Goal: Use online tool/utility: Use online tool/utility

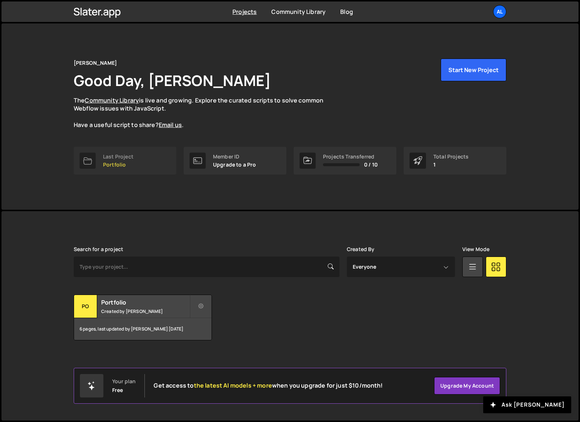
click at [138, 160] on link "Last Project Portfolio" at bounding box center [125, 161] width 103 height 28
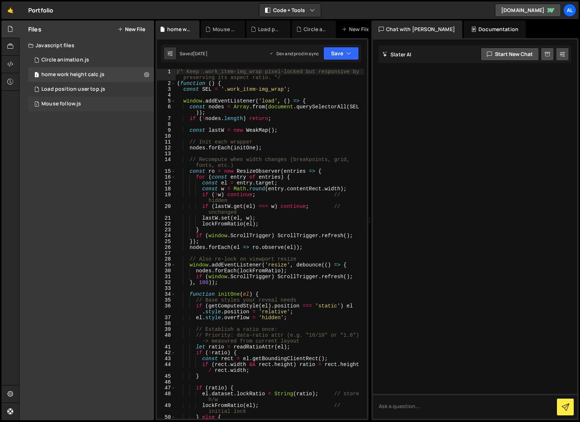
click at [86, 102] on div "1 Mouse follow.js 0" at bounding box center [91, 104] width 126 height 15
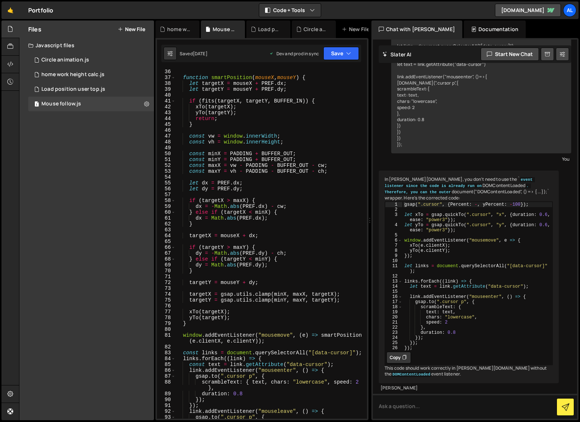
scroll to position [393, 0]
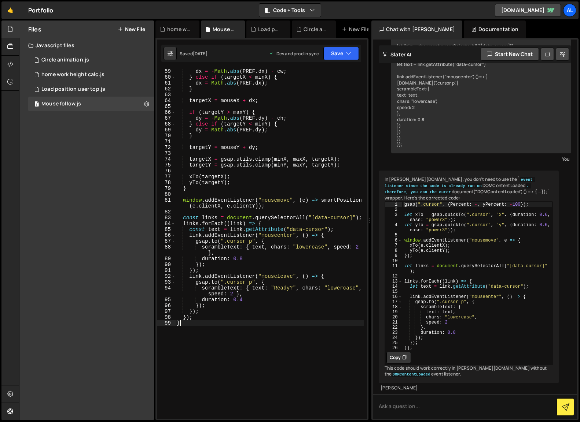
click at [251, 322] on div "dx = - Math . abs ( PREF . dx ) - cw ; } else if ( targetX < minX ) { dx = Math…" at bounding box center [269, 248] width 189 height 359
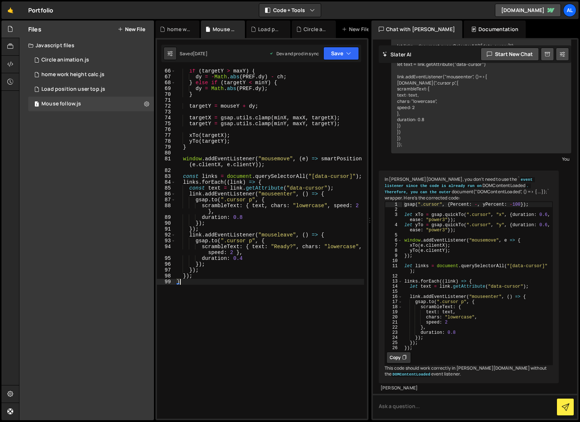
scroll to position [457, 0]
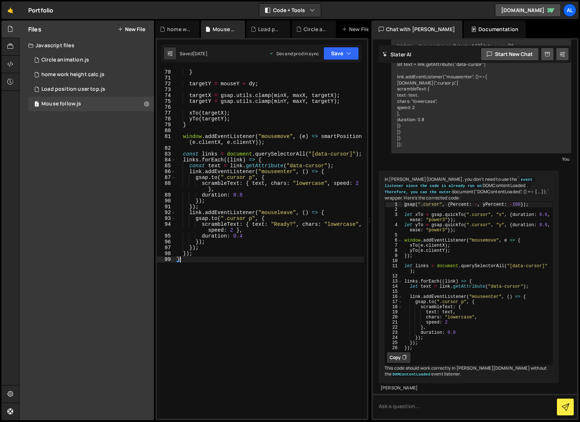
click at [292, 225] on div "dy = Math . abs ( PREF . dy ) ; } targetY = mouseY + dy ; targetX = gsap . util…" at bounding box center [269, 242] width 189 height 359
click at [281, 272] on div "dy = Math . abs ( PREF . dy ) ; } targetY = mouseY + dy ; targetX = gsap . util…" at bounding box center [269, 242] width 189 height 359
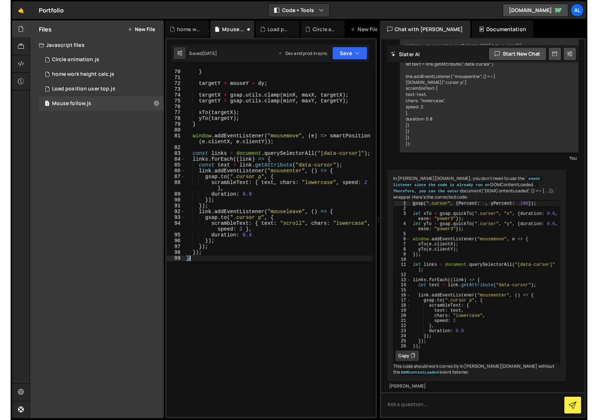
scroll to position [0, 0]
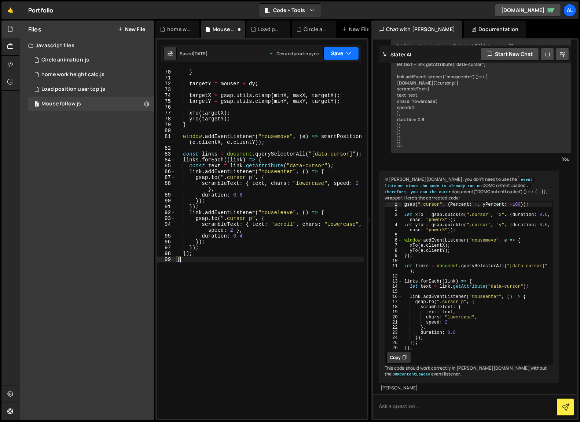
type textarea "}"
click at [352, 53] on button "Save" at bounding box center [341, 53] width 36 height 13
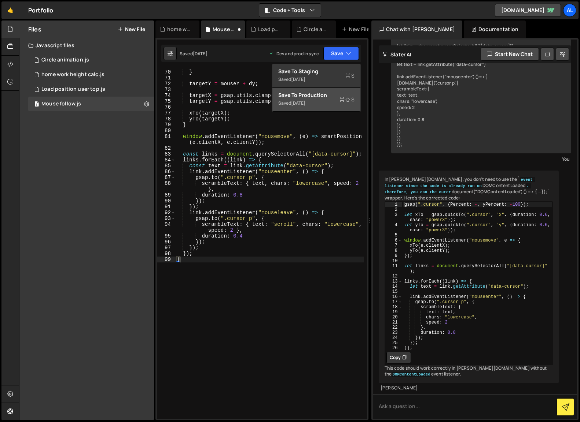
click at [338, 103] on div "Saved 1 day ago" at bounding box center [316, 103] width 76 height 9
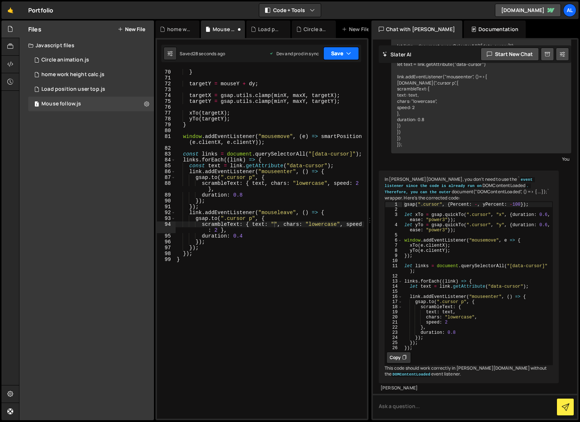
click at [348, 53] on icon "button" at bounding box center [348, 53] width 5 height 7
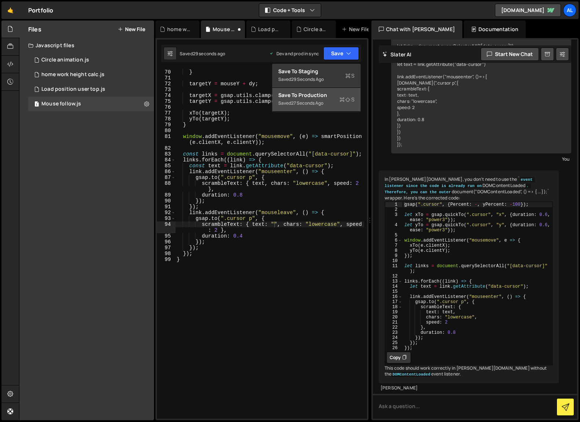
click at [325, 103] on div "Saved 27 seconds ago" at bounding box center [316, 103] width 76 height 9
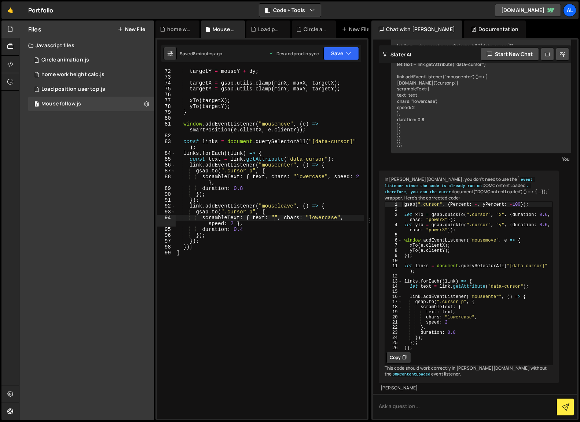
scroll to position [591, 0]
